Goal: Transaction & Acquisition: Purchase product/service

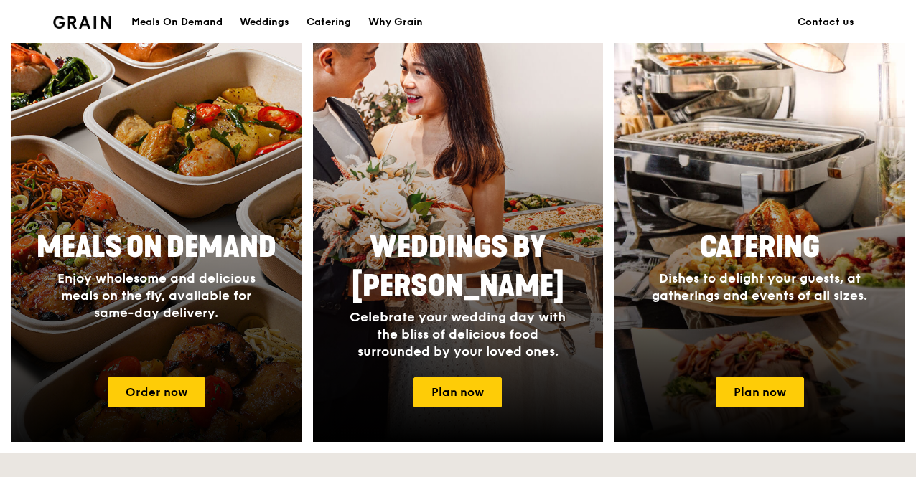
scroll to position [659, 0]
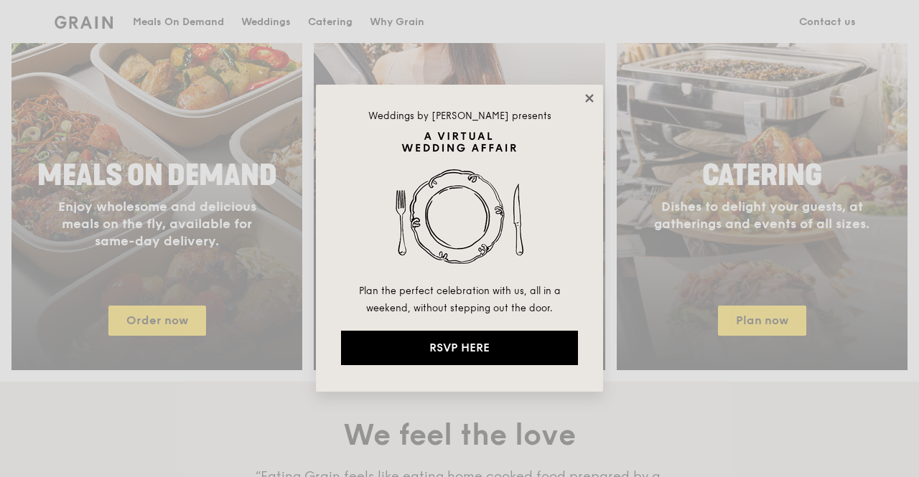
click at [588, 95] on icon at bounding box center [589, 98] width 13 height 13
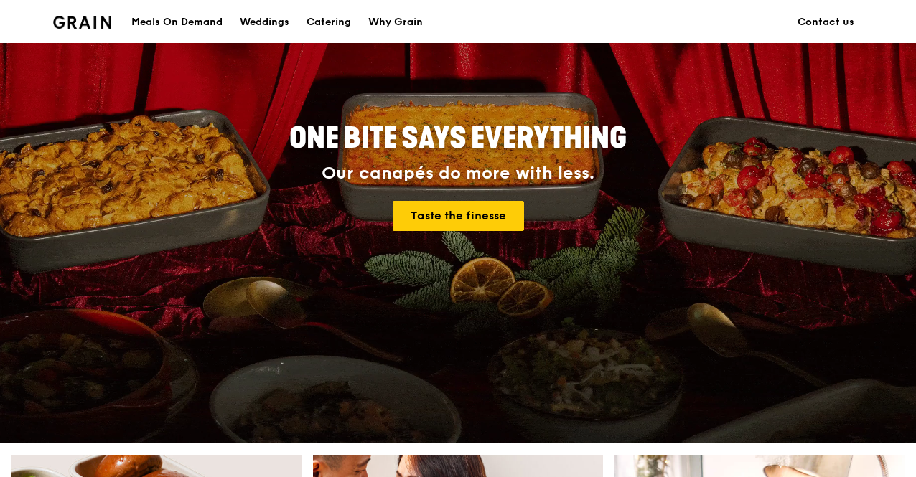
scroll to position [0, 0]
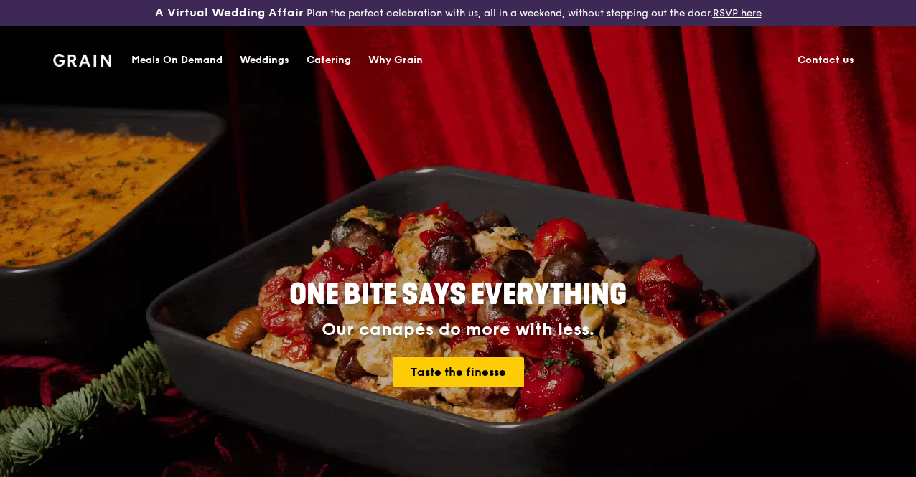
click at [92, 53] on h1 "Grain logo" at bounding box center [82, 58] width 58 height 43
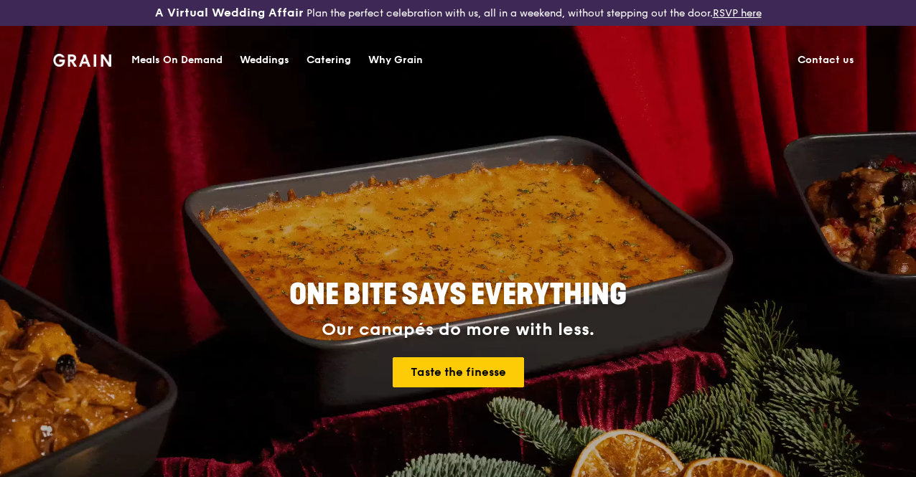
click at [202, 64] on div "Meals On Demand" at bounding box center [176, 60] width 91 height 43
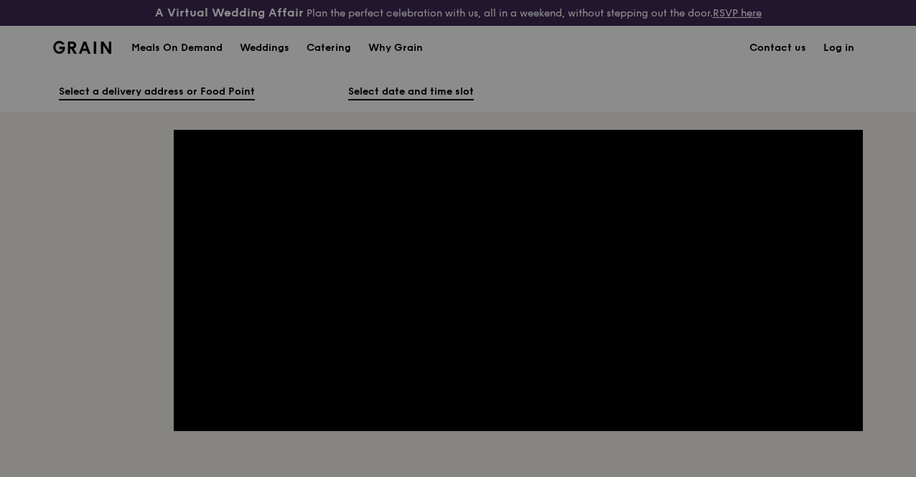
click at [182, 51] on div at bounding box center [458, 238] width 916 height 477
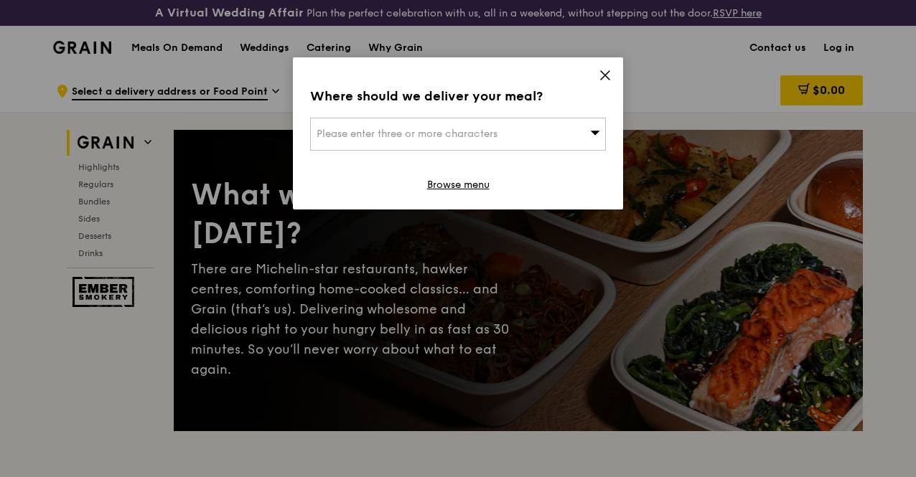
click at [604, 69] on icon at bounding box center [605, 75] width 13 height 13
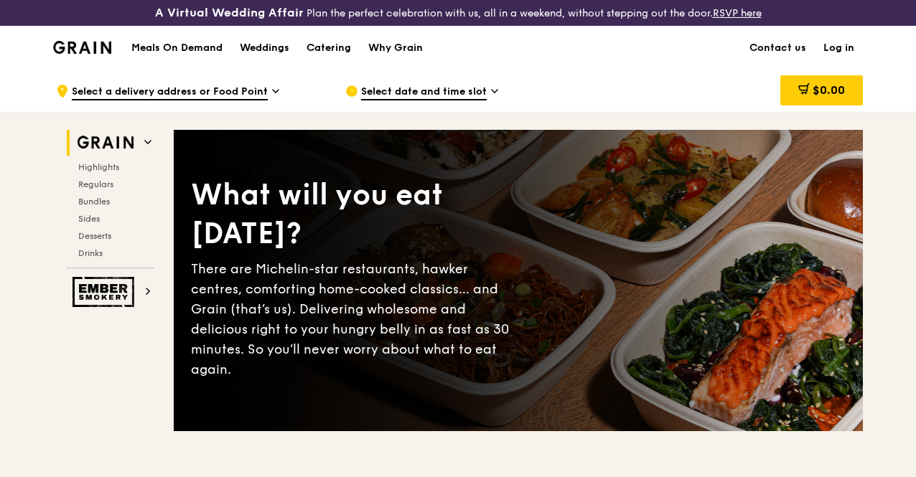
click at [190, 55] on h1 "Meals On Demand" at bounding box center [176, 48] width 91 height 14
click at [194, 55] on h1 "Meals On Demand" at bounding box center [176, 48] width 91 height 14
click at [210, 100] on span "Select a delivery address or Food Point" at bounding box center [170, 93] width 196 height 16
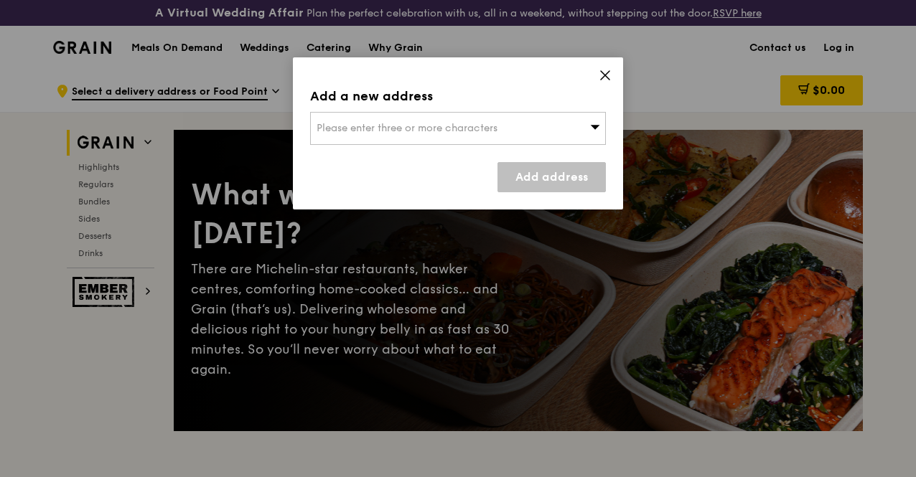
click at [343, 123] on span "Please enter three or more characters" at bounding box center [407, 128] width 181 height 12
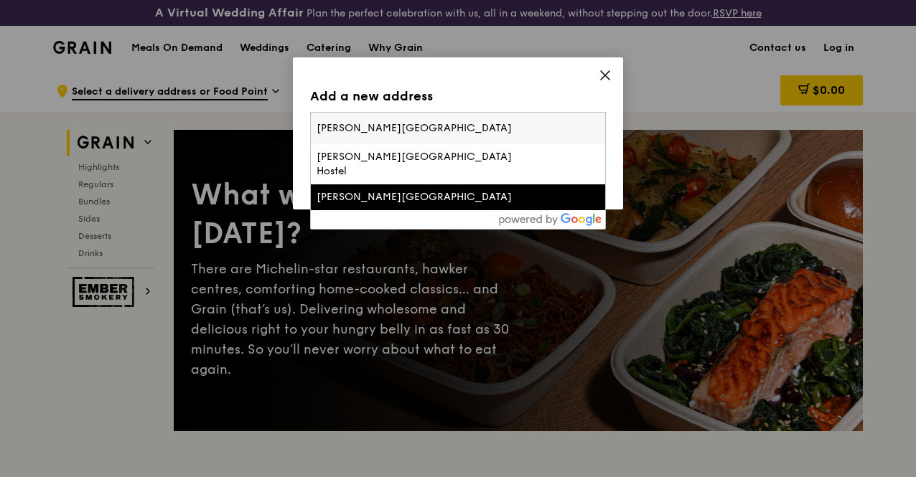
type input "[PERSON_NAME][GEOGRAPHIC_DATA]"
click at [337, 184] on li "[PERSON_NAME][GEOGRAPHIC_DATA]" at bounding box center [458, 197] width 294 height 26
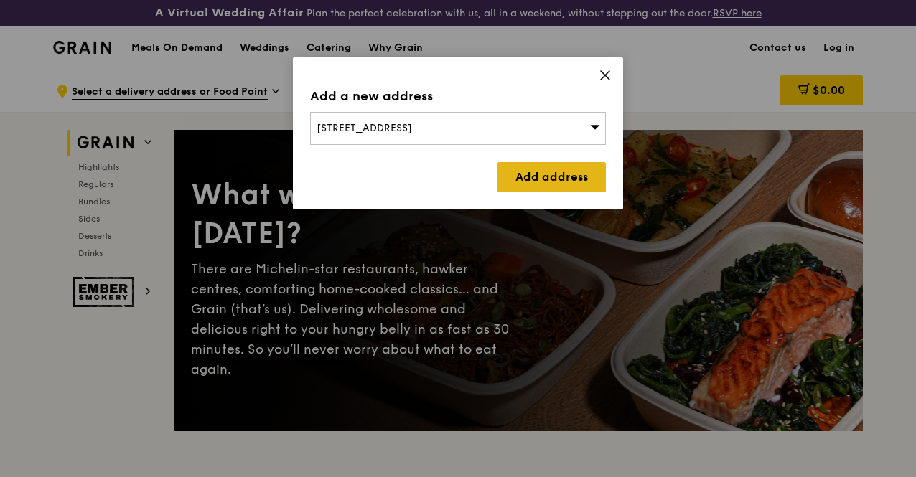
click at [552, 165] on link "Add address" at bounding box center [551, 177] width 108 height 30
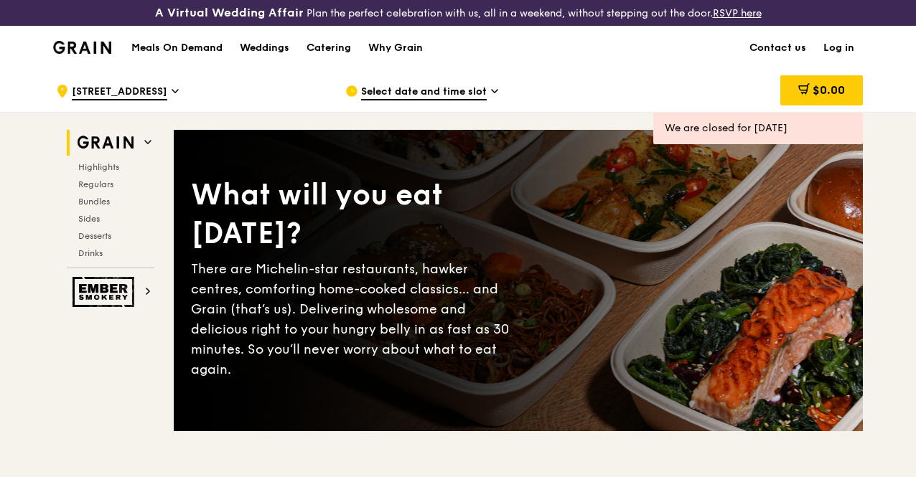
click at [410, 100] on span "Select date and time slot" at bounding box center [424, 93] width 126 height 16
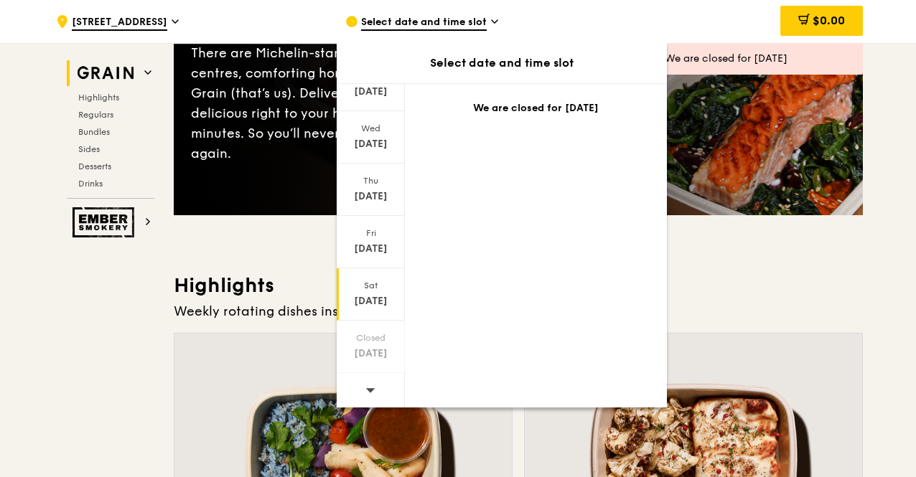
scroll to position [287, 0]
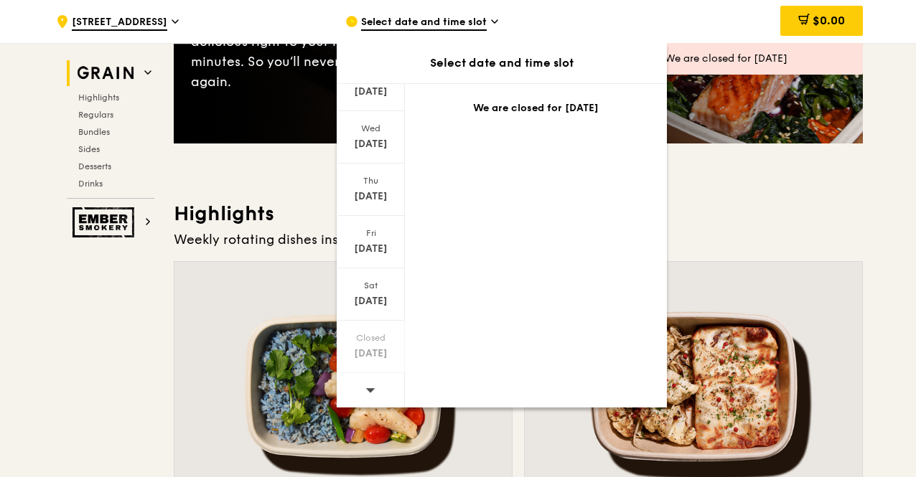
click at [370, 388] on icon at bounding box center [370, 390] width 9 height 4
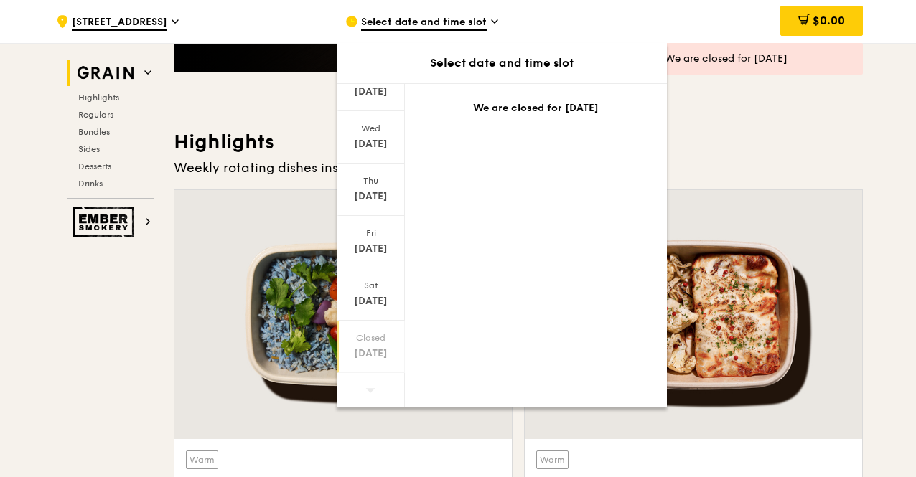
scroll to position [431, 0]
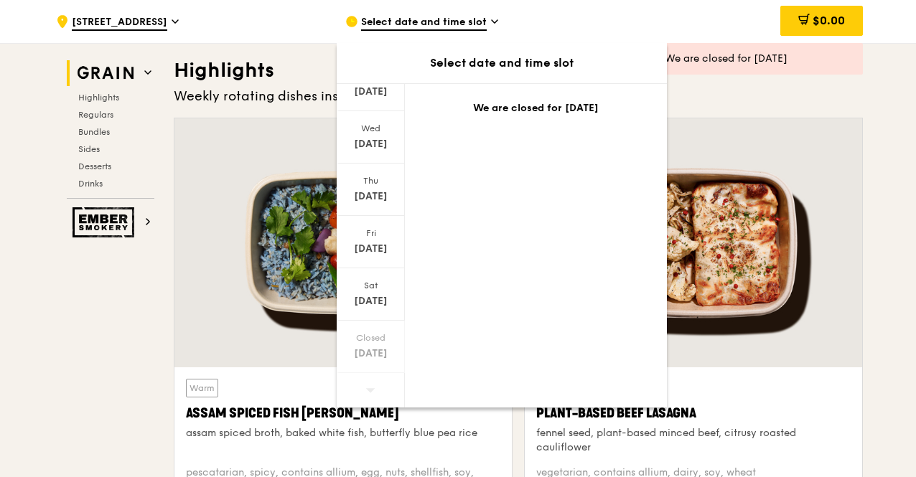
click at [370, 388] on icon at bounding box center [370, 390] width 9 height 4
click at [488, 25] on div "Select date and time slot" at bounding box center [478, 21] width 266 height 43
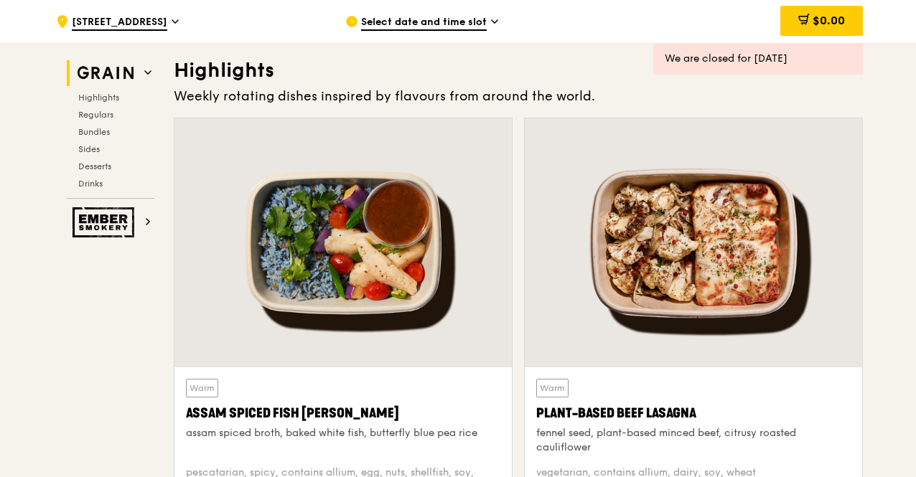
click at [495, 24] on icon at bounding box center [494, 21] width 7 height 13
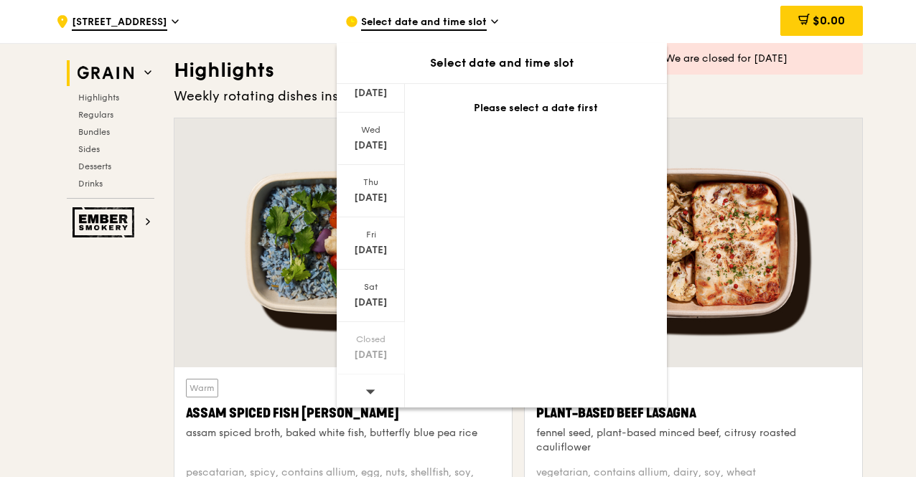
scroll to position [115, 0]
click at [365, 385] on icon at bounding box center [370, 390] width 10 height 11
click at [373, 242] on div "[DATE]" at bounding box center [371, 249] width 64 height 14
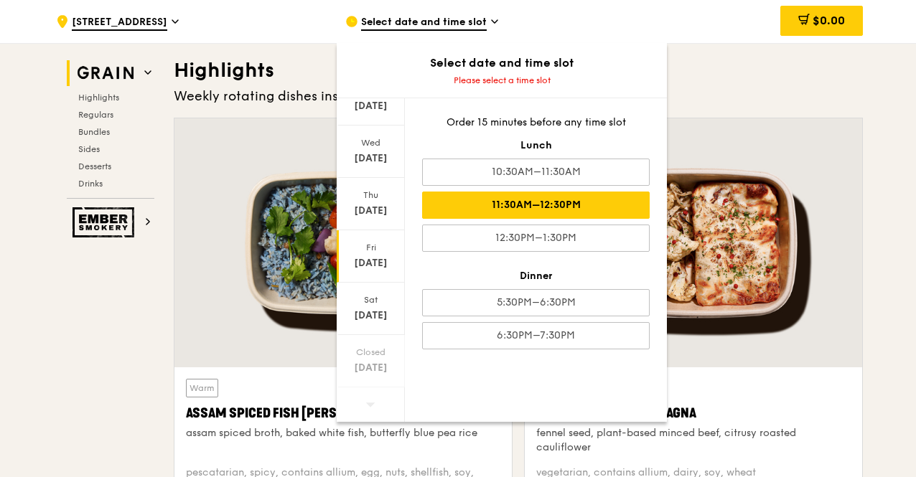
click at [512, 210] on div "11:30AM–12:30PM" at bounding box center [536, 205] width 228 height 27
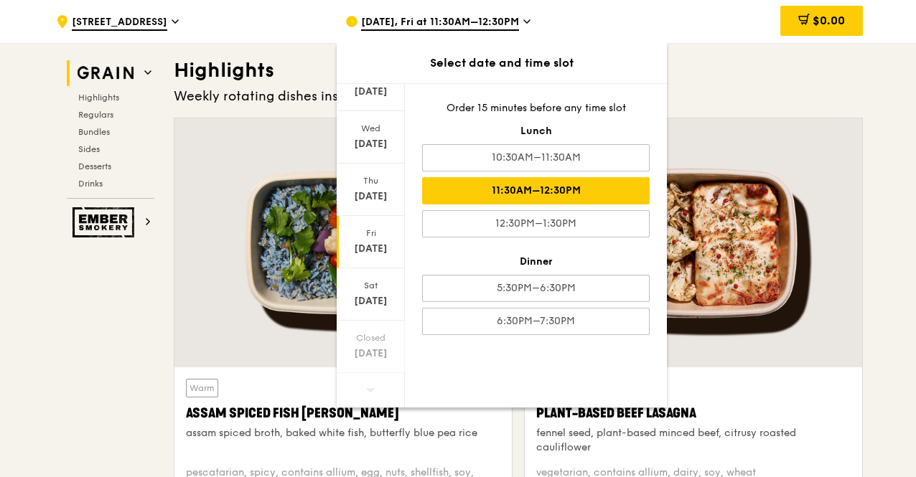
click at [230, 164] on div at bounding box center [342, 242] width 337 height 249
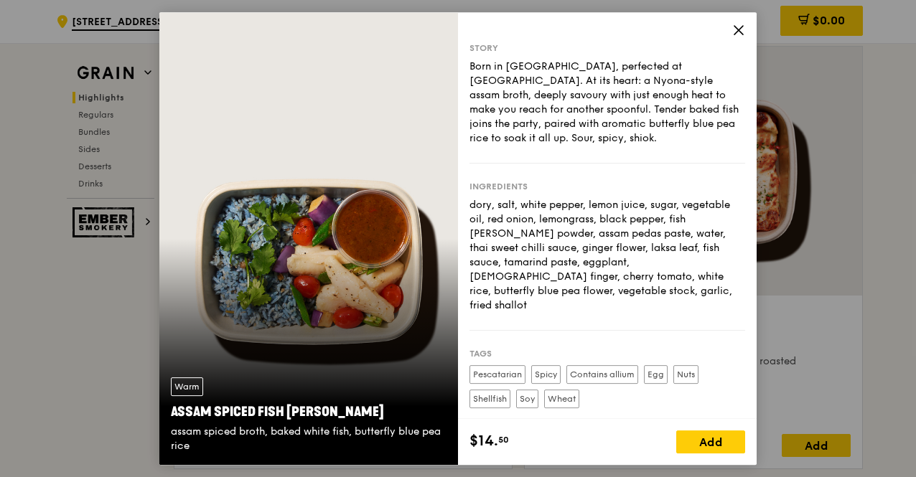
scroll to position [431, 0]
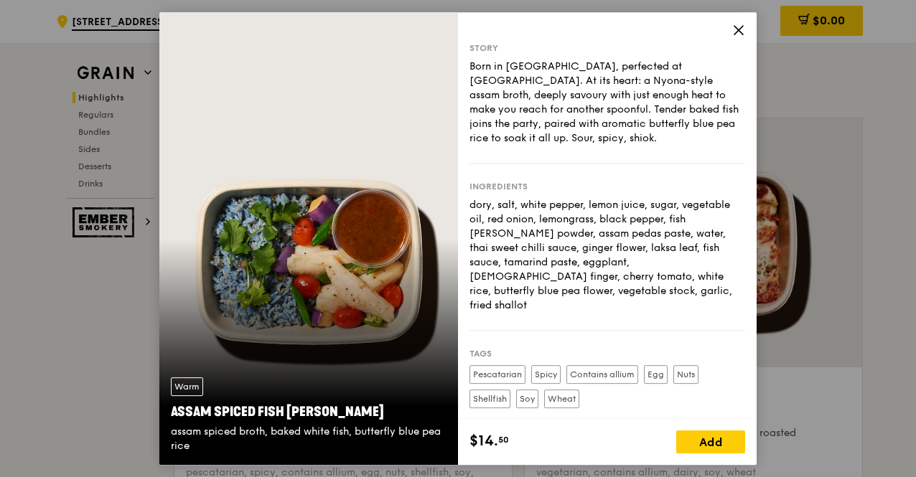
click at [739, 29] on icon at bounding box center [738, 30] width 9 height 9
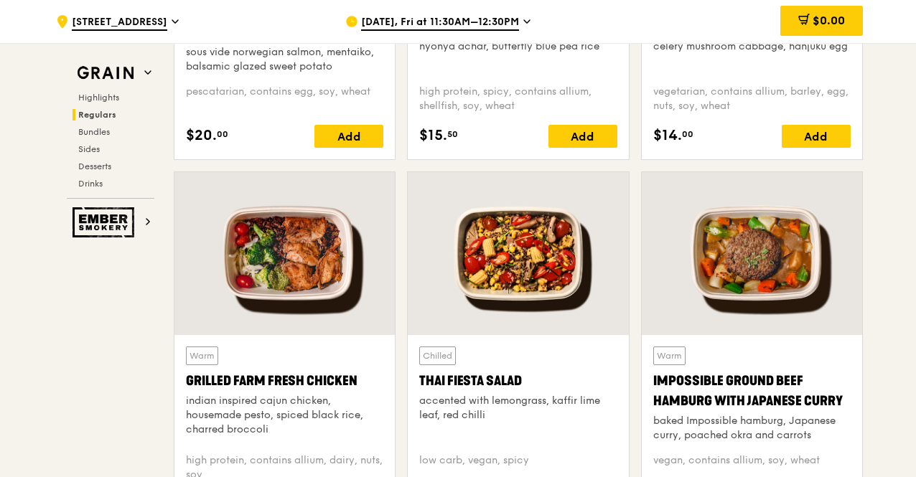
scroll to position [1637, 0]
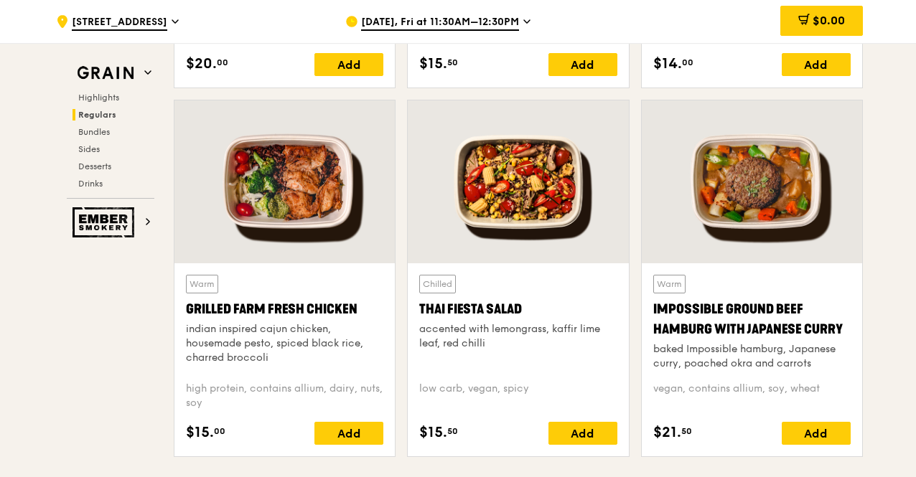
click at [347, 456] on div "Warm Grilled Farm Fresh Chicken indian inspired cajun chicken, housemade pesto,…" at bounding box center [284, 359] width 220 height 193
drag, startPoint x: 351, startPoint y: 454, endPoint x: 333, endPoint y: 366, distance: 90.1
click at [351, 445] on div "Add" at bounding box center [348, 433] width 69 height 23
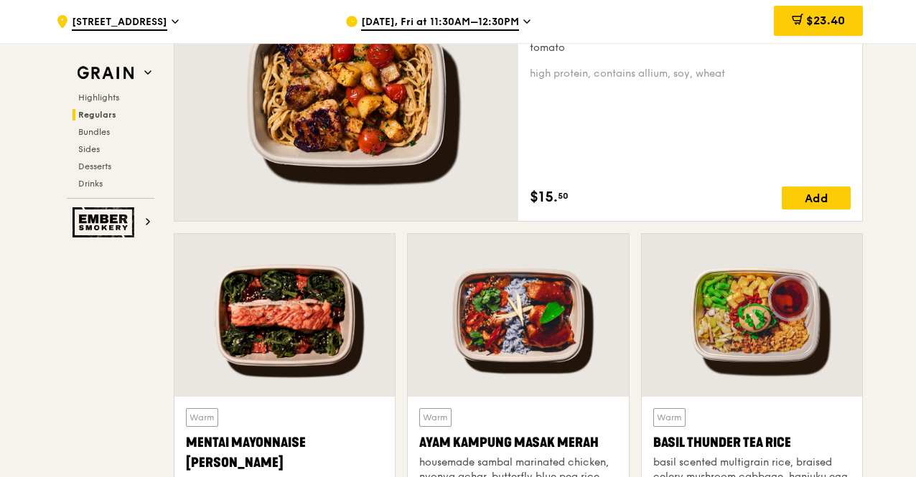
scroll to position [1062, 0]
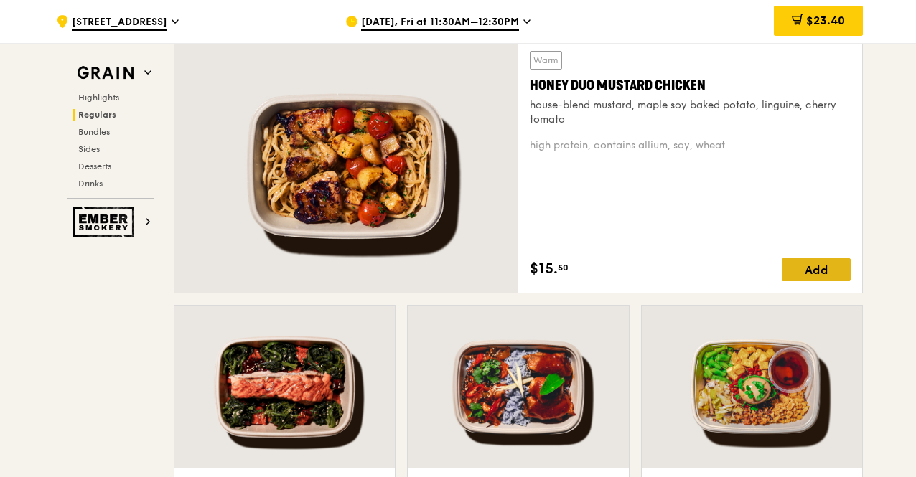
click at [815, 278] on div "Add" at bounding box center [816, 269] width 69 height 23
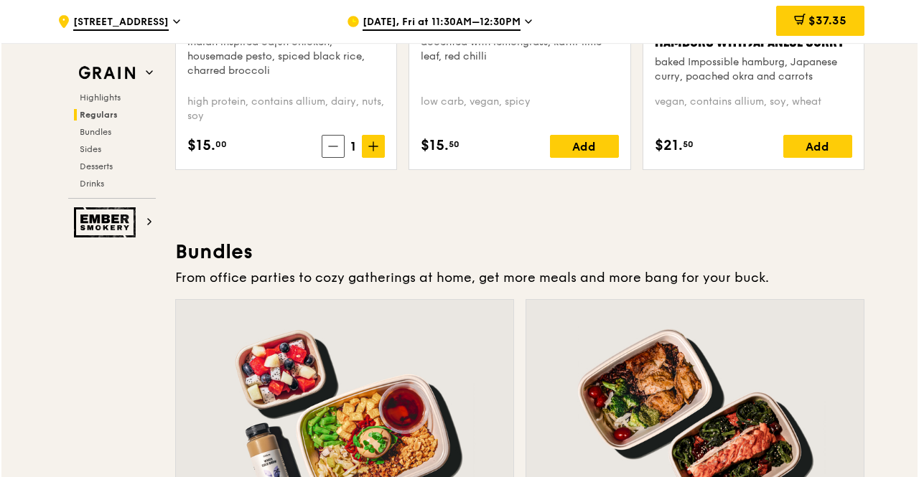
scroll to position [2139, 0]
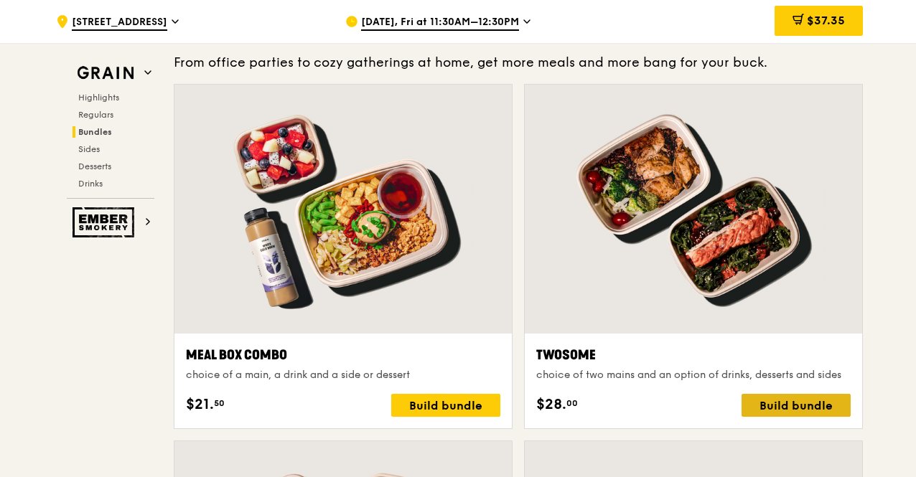
click at [825, 417] on div "Build bundle" at bounding box center [795, 405] width 109 height 23
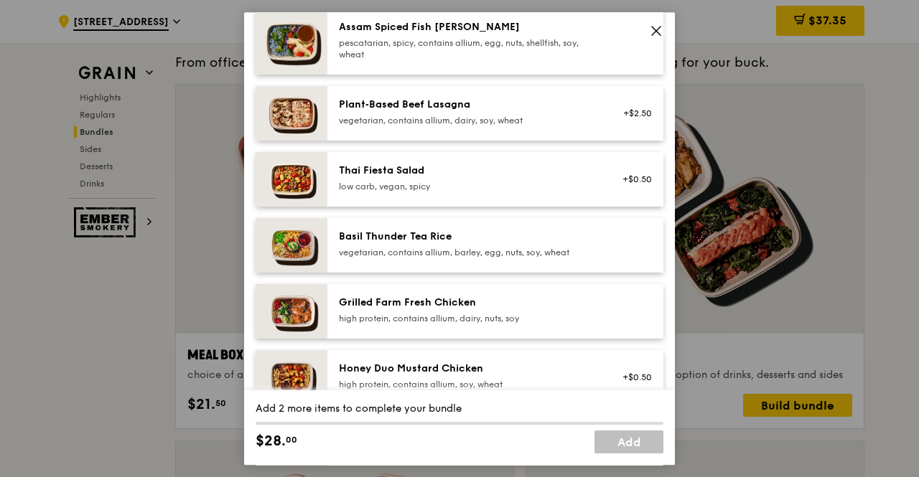
scroll to position [215, 0]
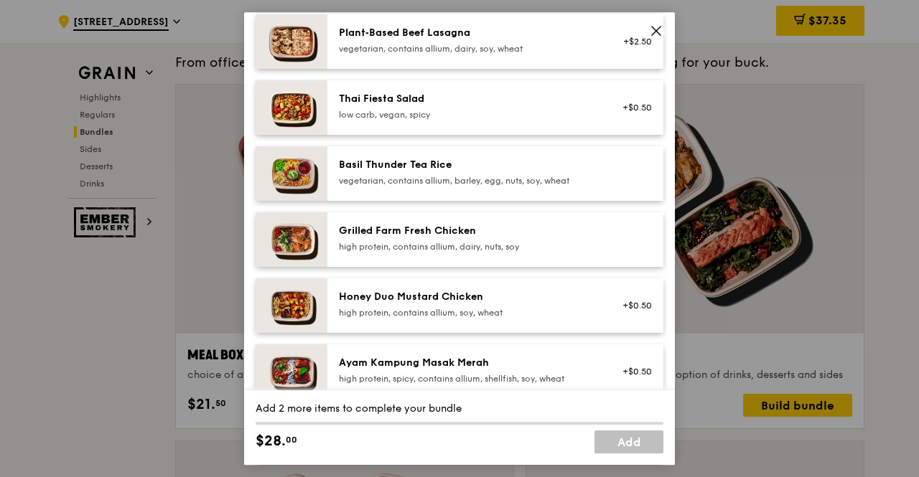
click at [374, 245] on div "high protein, contains allium, dairy, nuts, soy" at bounding box center [468, 246] width 258 height 11
click at [370, 319] on div "Honey Duo Mustard Chicken high protein, contains allium, soy, wheat" at bounding box center [467, 306] width 275 height 32
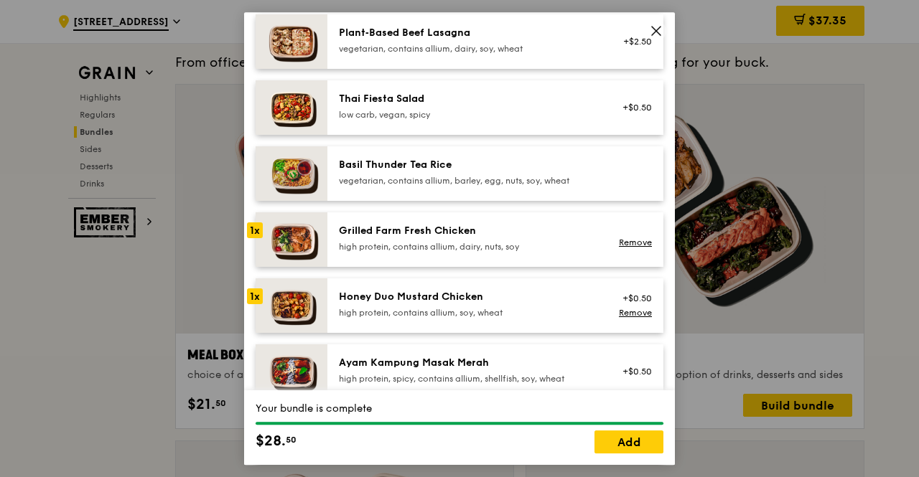
scroll to position [287, 0]
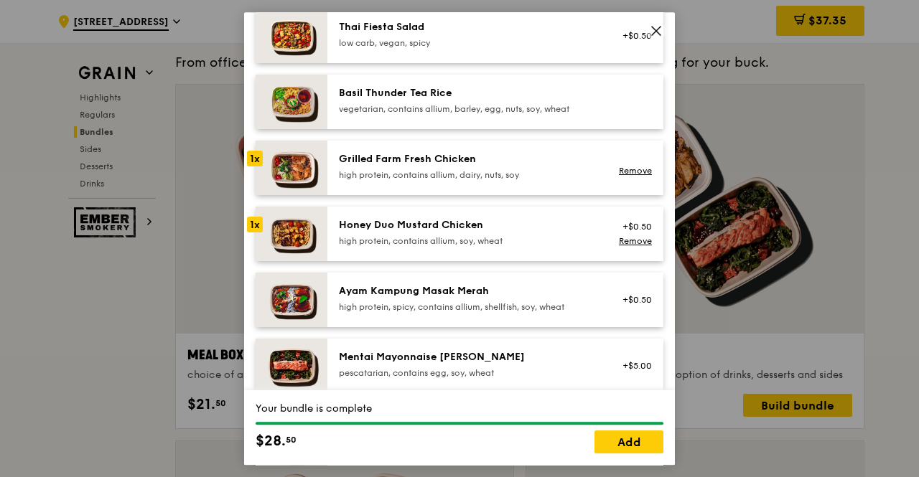
click at [438, 354] on div "Mentai Mayonnaise [PERSON_NAME]" at bounding box center [468, 357] width 258 height 14
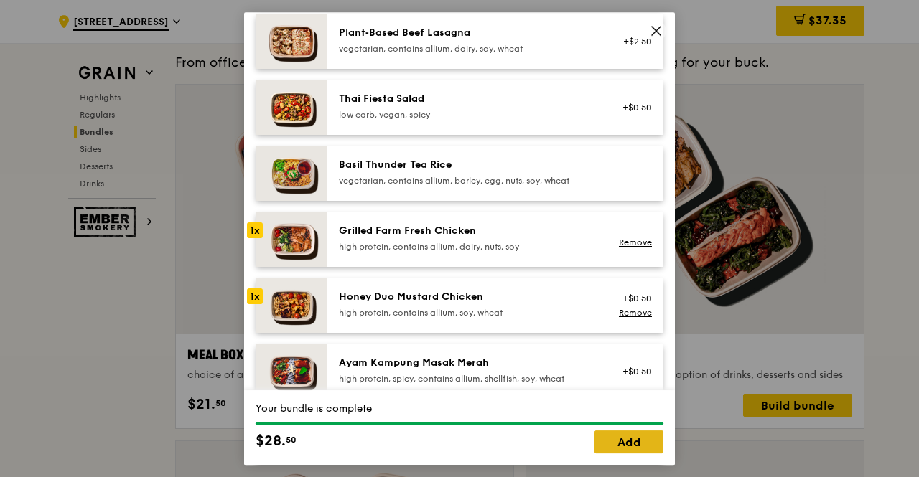
click at [630, 437] on link "Add" at bounding box center [628, 442] width 69 height 23
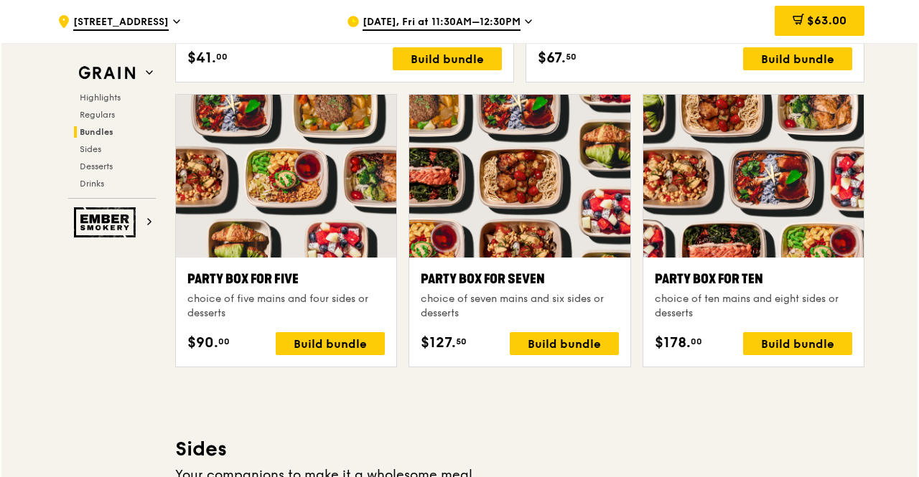
scroll to position [2785, 0]
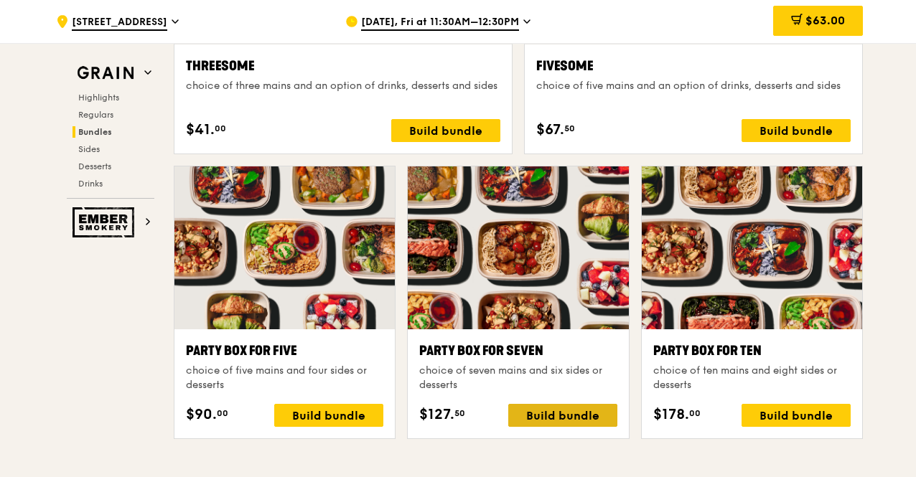
click at [540, 427] on div "Build bundle" at bounding box center [562, 415] width 109 height 23
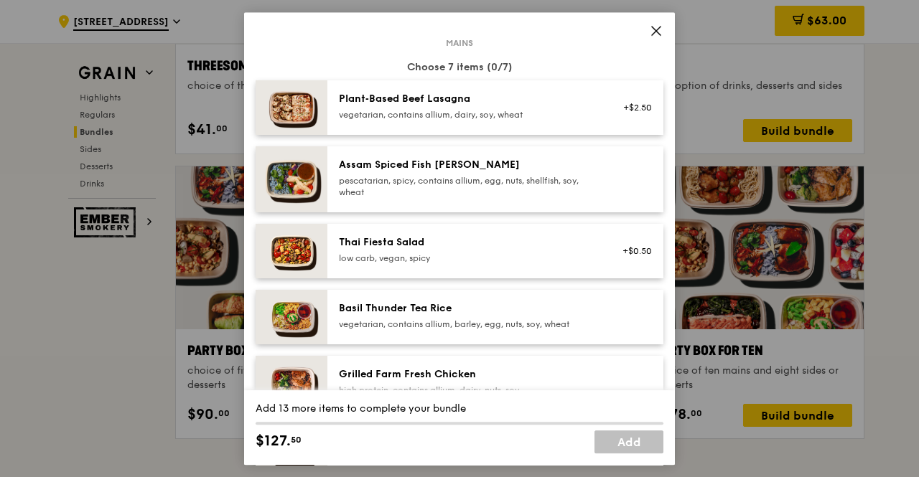
scroll to position [144, 0]
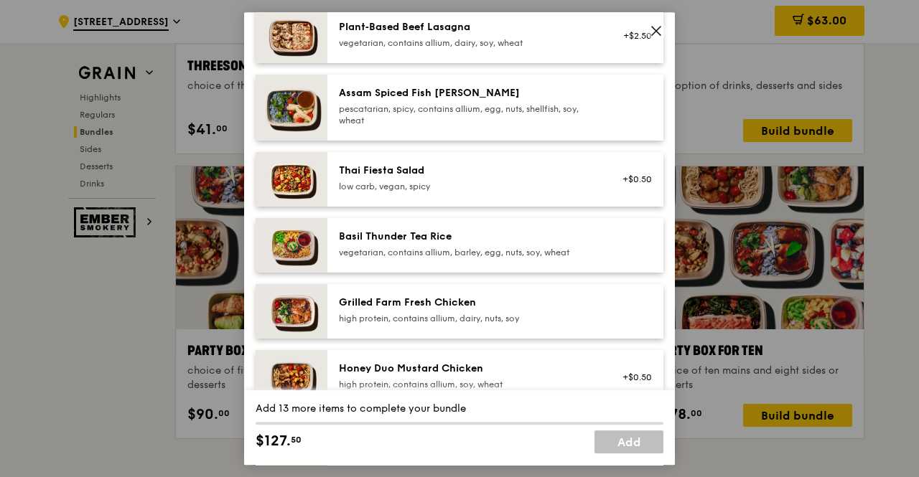
click at [426, 304] on div "Grilled Farm Fresh Chicken" at bounding box center [468, 303] width 258 height 14
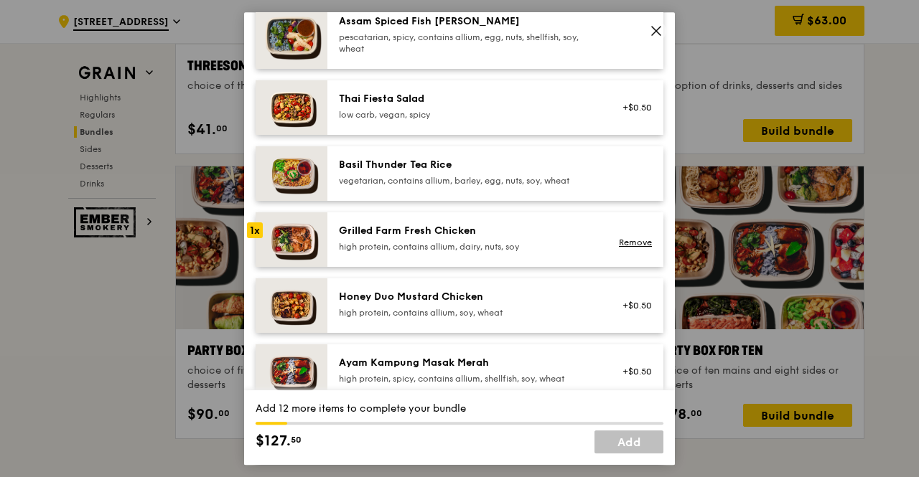
click at [416, 251] on div "high protein, contains allium, dairy, nuts, soy" at bounding box center [468, 246] width 258 height 11
click at [370, 299] on div "Honey Duo Mustard Chicken" at bounding box center [468, 297] width 258 height 14
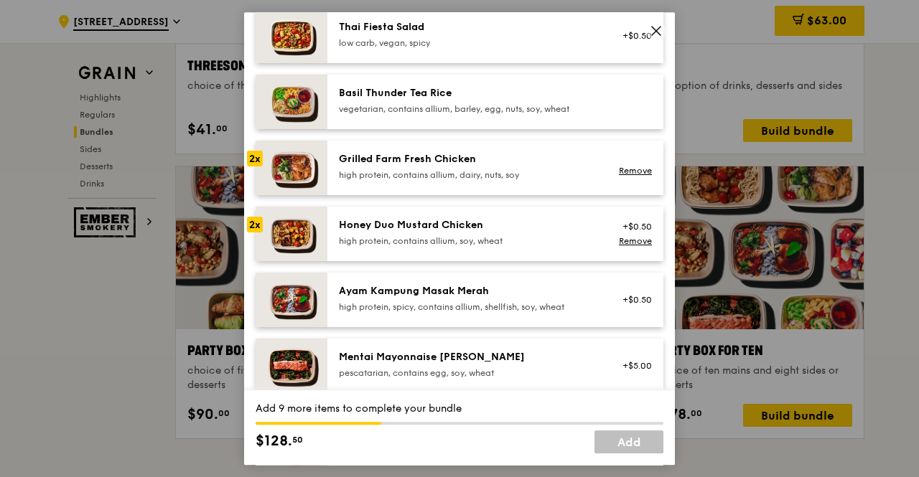
click at [370, 299] on div "Ayam Kampung Masak Merah high protein, spicy, contains allium, shellfish, soy, …" at bounding box center [468, 298] width 258 height 29
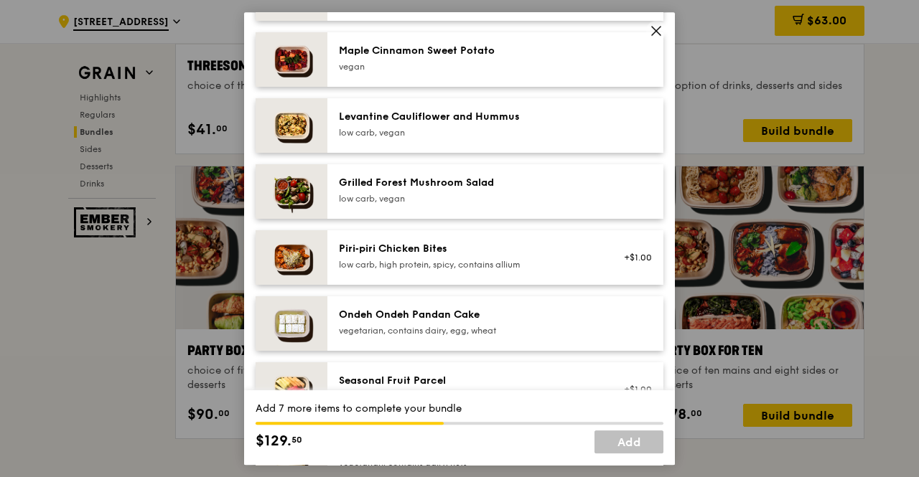
scroll to position [933, 0]
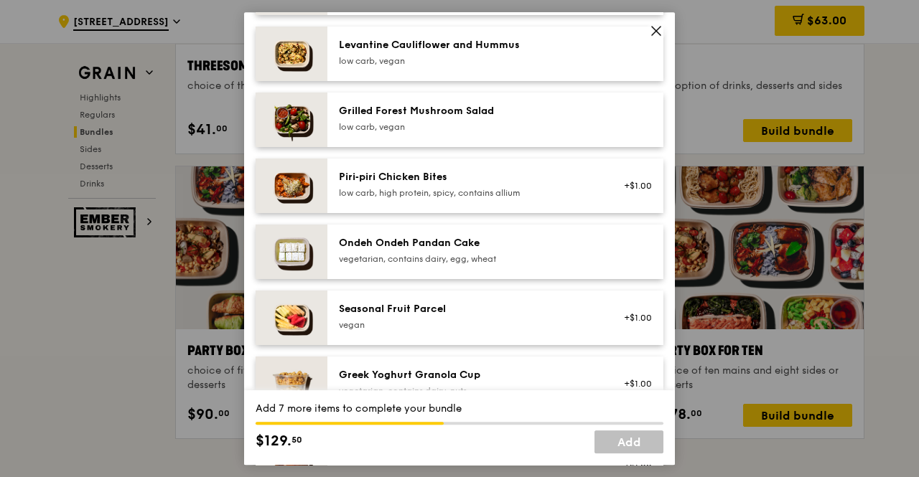
click at [380, 329] on div "vegan" at bounding box center [468, 324] width 258 height 11
click at [370, 322] on div "vegan" at bounding box center [468, 324] width 258 height 11
click at [383, 262] on div "vegetarian, contains dairy, egg, wheat" at bounding box center [468, 258] width 258 height 11
click at [350, 329] on div "vegan" at bounding box center [468, 324] width 258 height 11
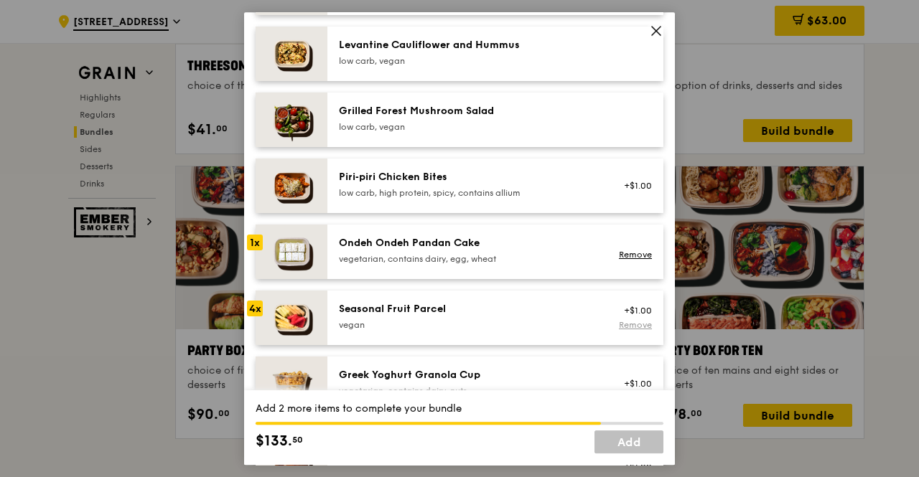
click at [619, 320] on link "Remove" at bounding box center [635, 325] width 33 height 10
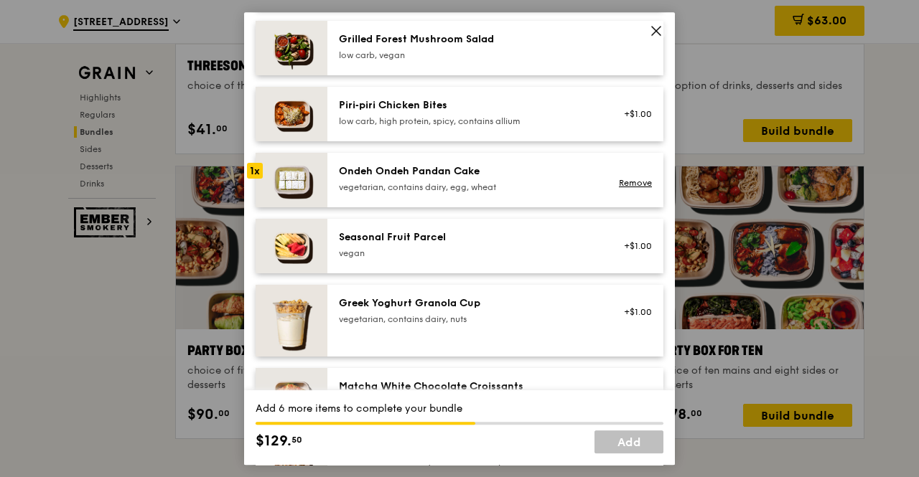
click at [372, 298] on div "Greek Yoghurt Granola Cup" at bounding box center [468, 303] width 258 height 14
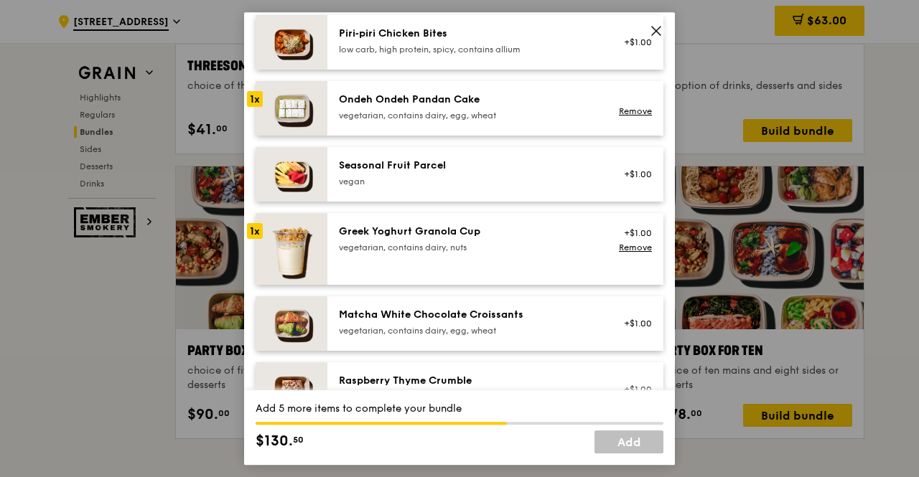
scroll to position [1148, 0]
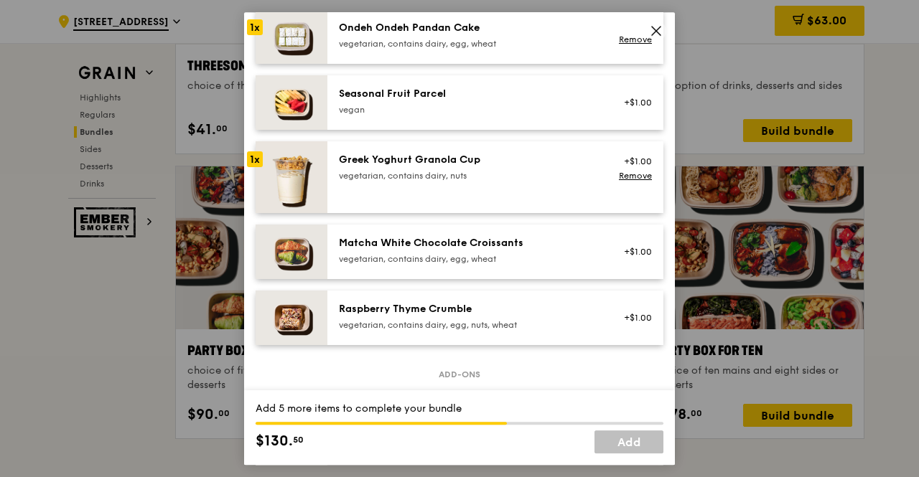
click at [396, 308] on div "Raspberry Thyme Crumble" at bounding box center [468, 309] width 258 height 14
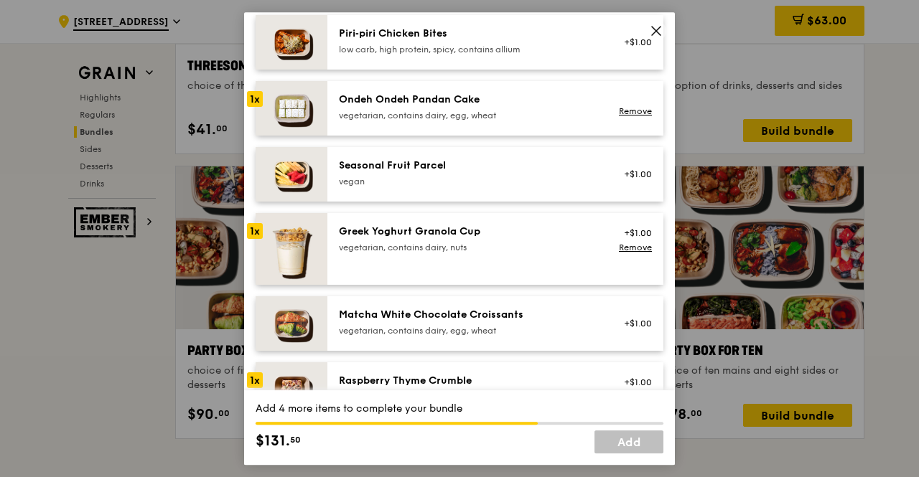
scroll to position [933, 0]
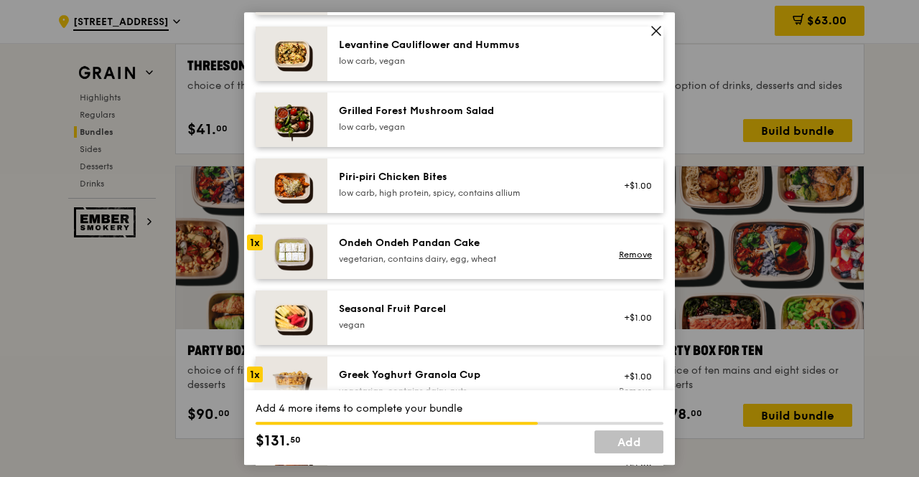
click at [408, 245] on div "Ondeh Ondeh Pandan Cake" at bounding box center [468, 243] width 258 height 14
click at [376, 174] on div "Piri‑piri Chicken Bites" at bounding box center [468, 177] width 258 height 14
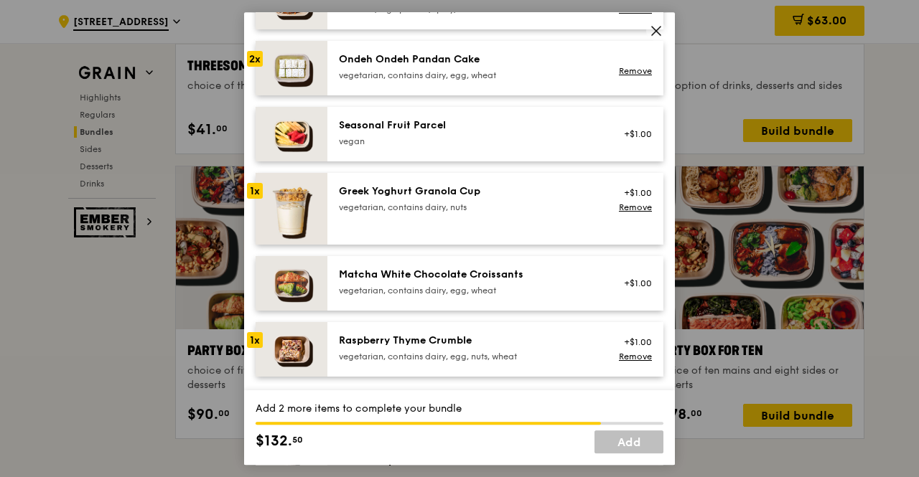
scroll to position [1045, 0]
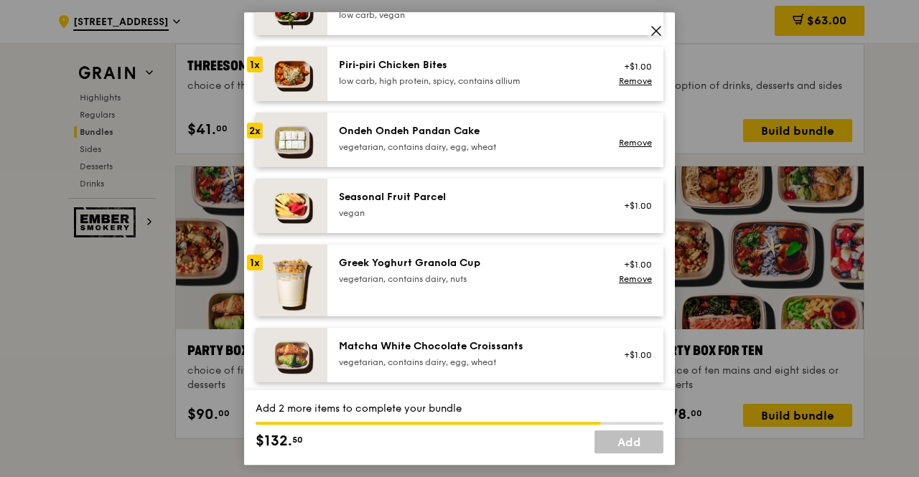
click at [419, 347] on div "Matcha White Chocolate Croissants" at bounding box center [468, 347] width 258 height 14
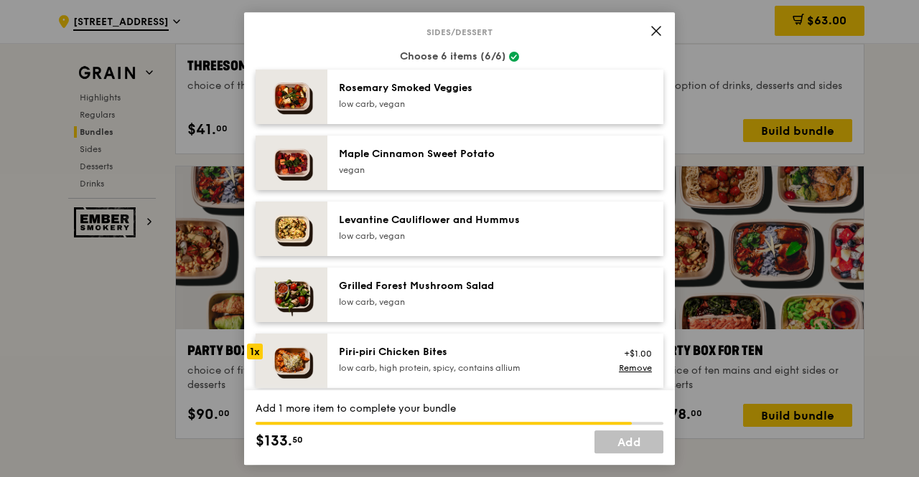
scroll to position [686, 0]
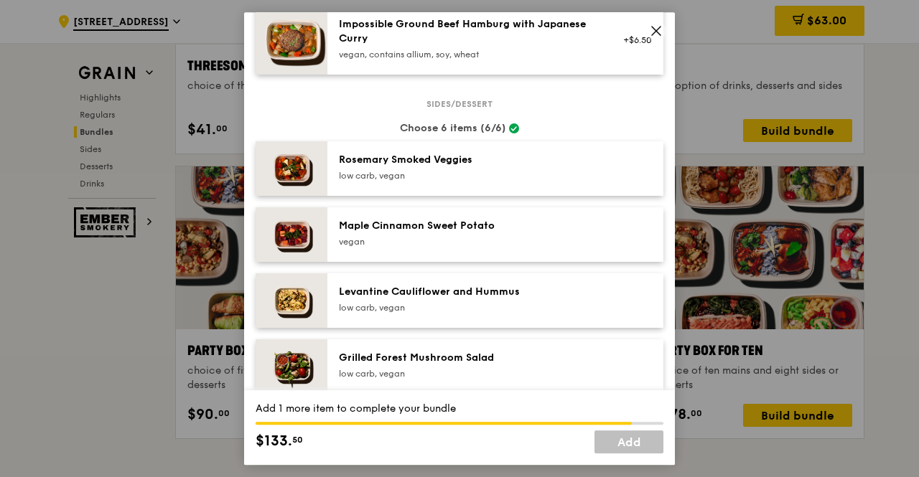
click at [398, 245] on div "vegan" at bounding box center [468, 241] width 258 height 11
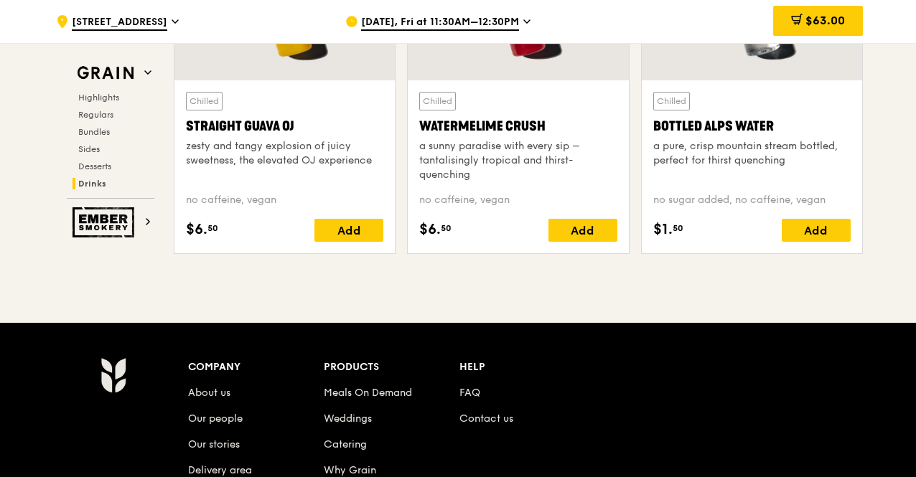
scroll to position [5943, 0]
